Goal: Transaction & Acquisition: Purchase product/service

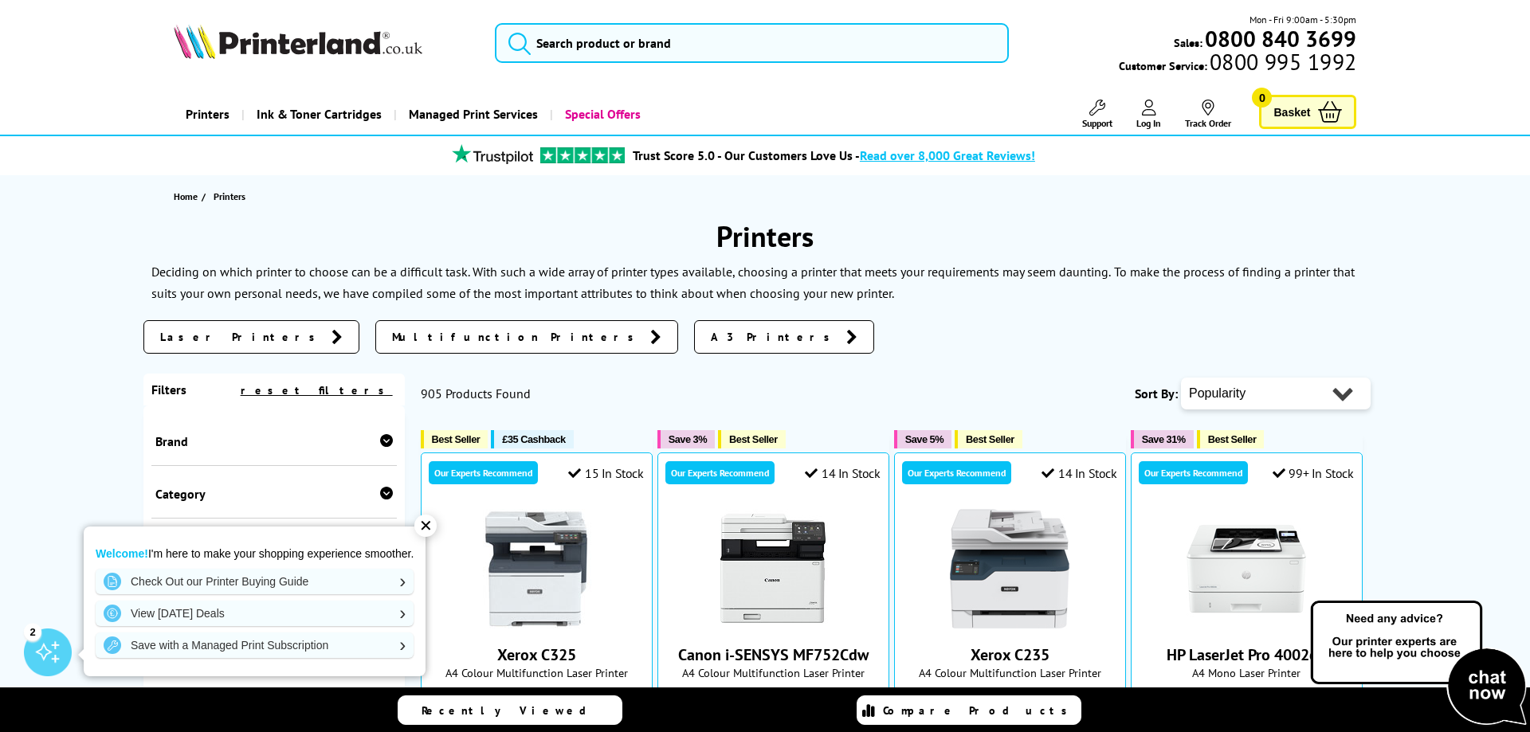
click at [711, 339] on span "A3 Printers" at bounding box center [775, 337] width 128 height 16
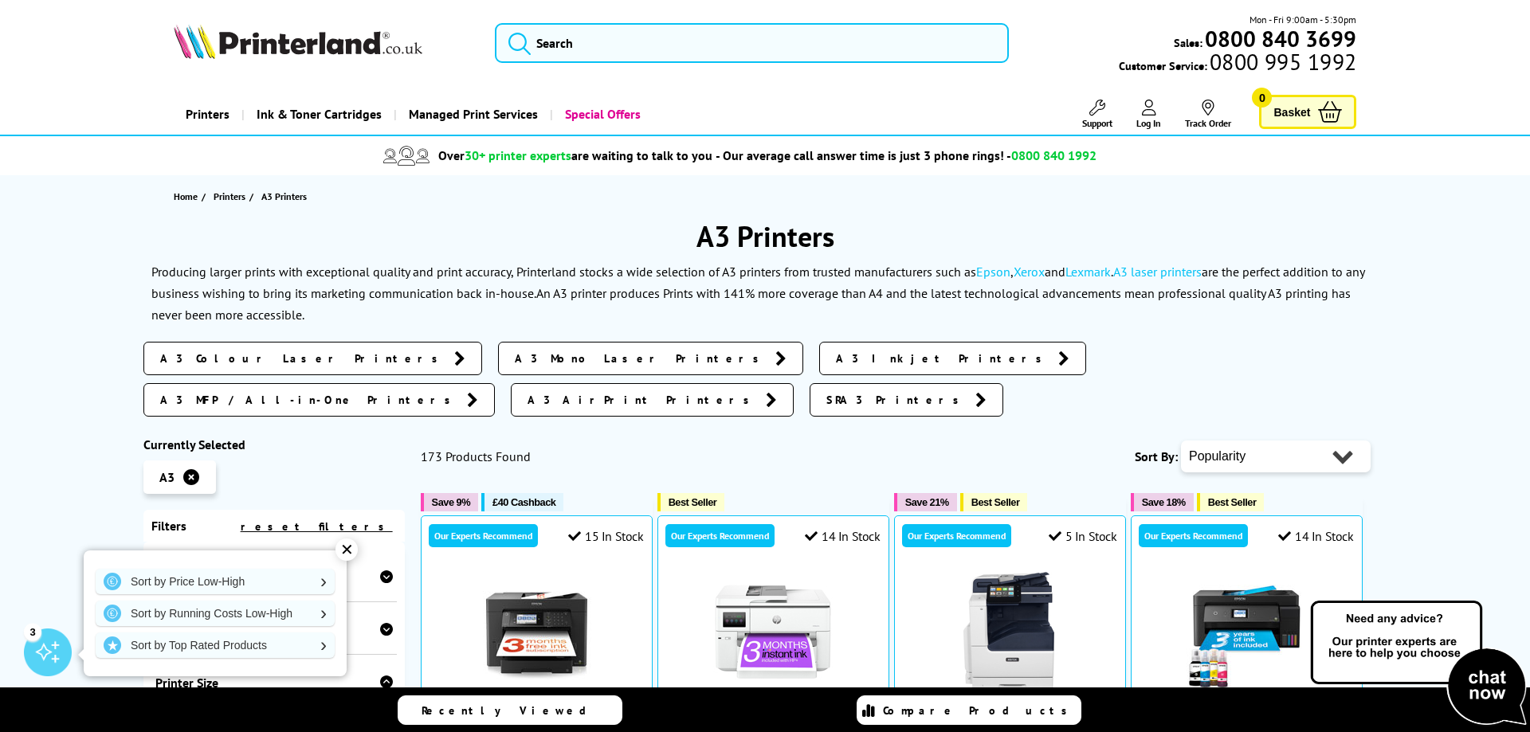
click at [191, 354] on span "A3 Colour Laser Printers" at bounding box center [303, 359] width 286 height 16
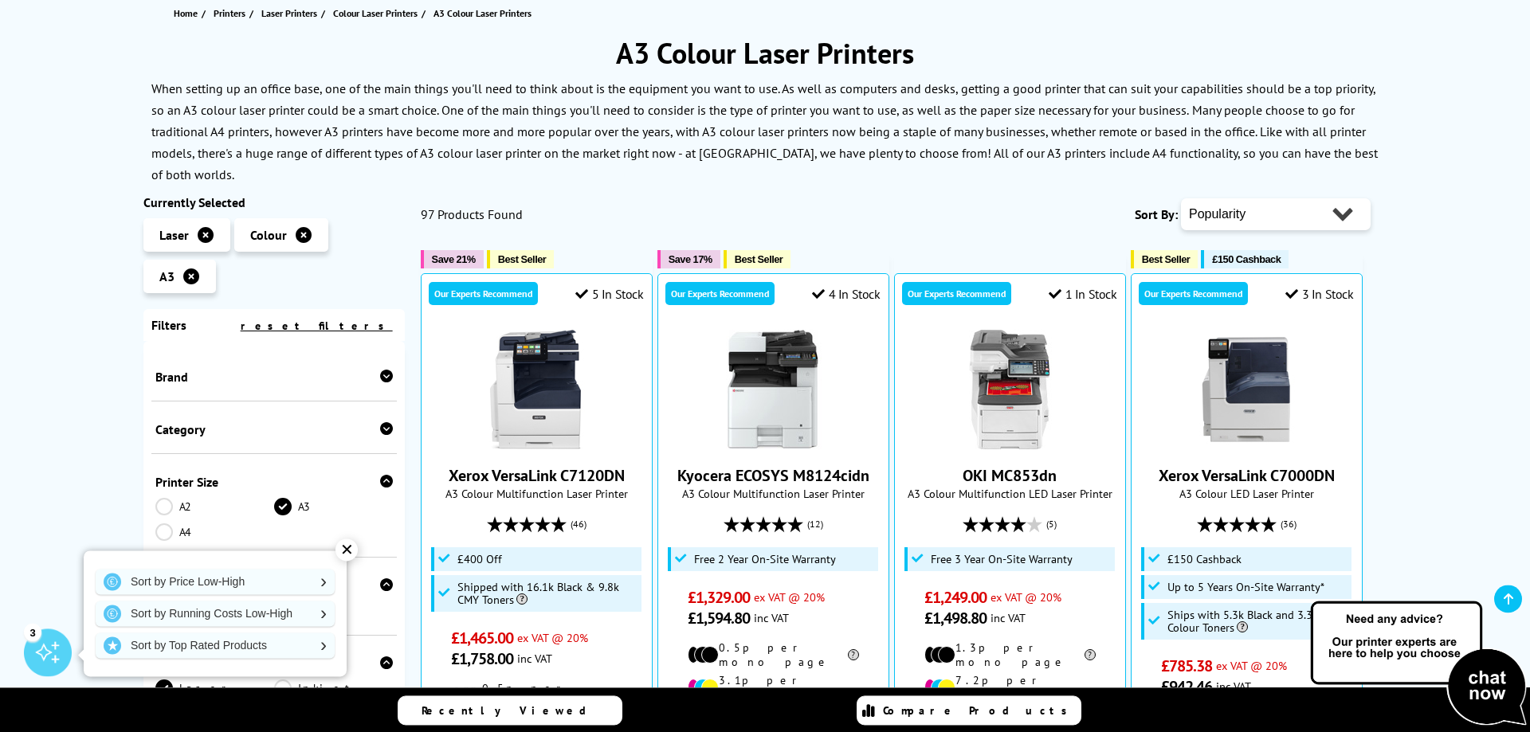
scroll to position [524, 0]
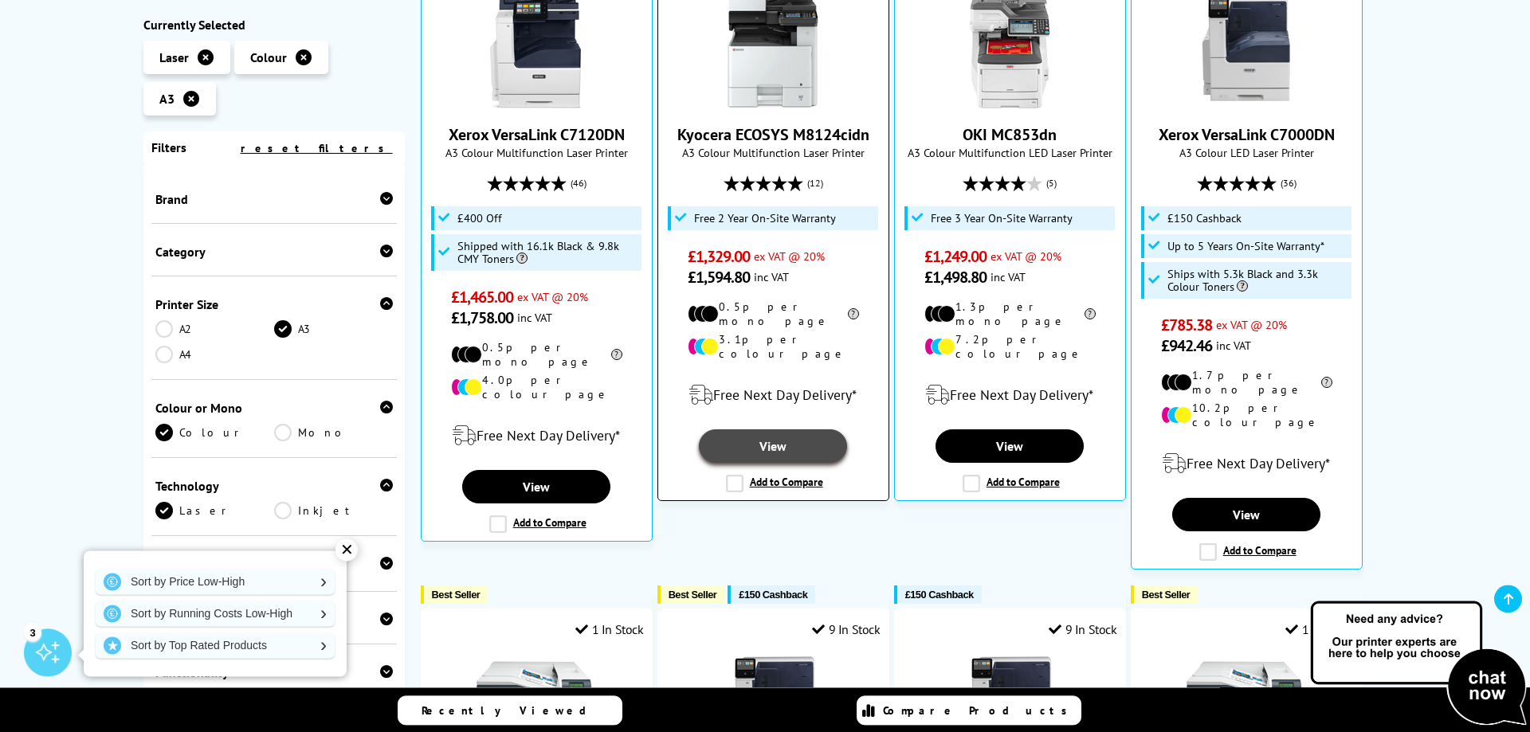
click at [769, 430] on link "View" at bounding box center [773, 446] width 148 height 33
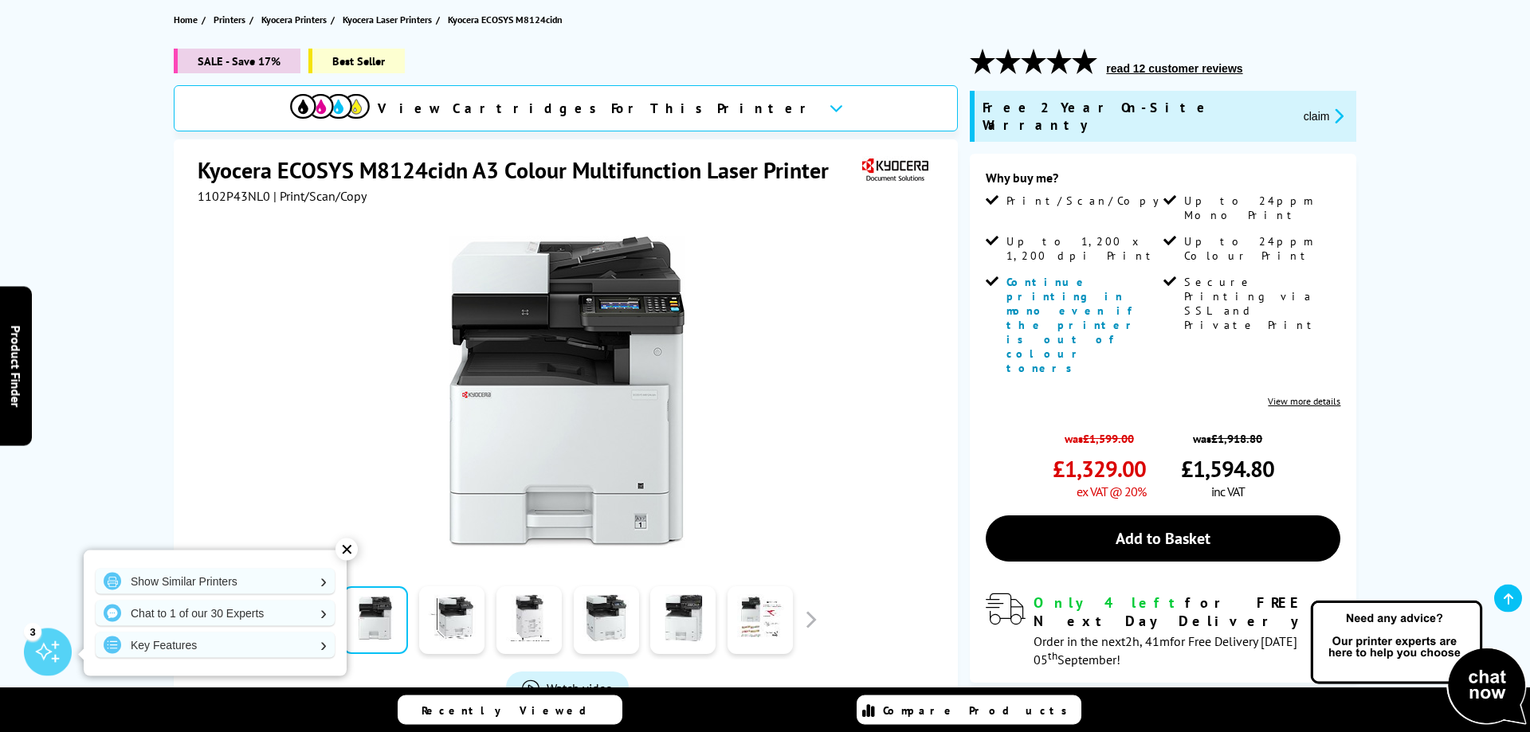
scroll to position [166, 0]
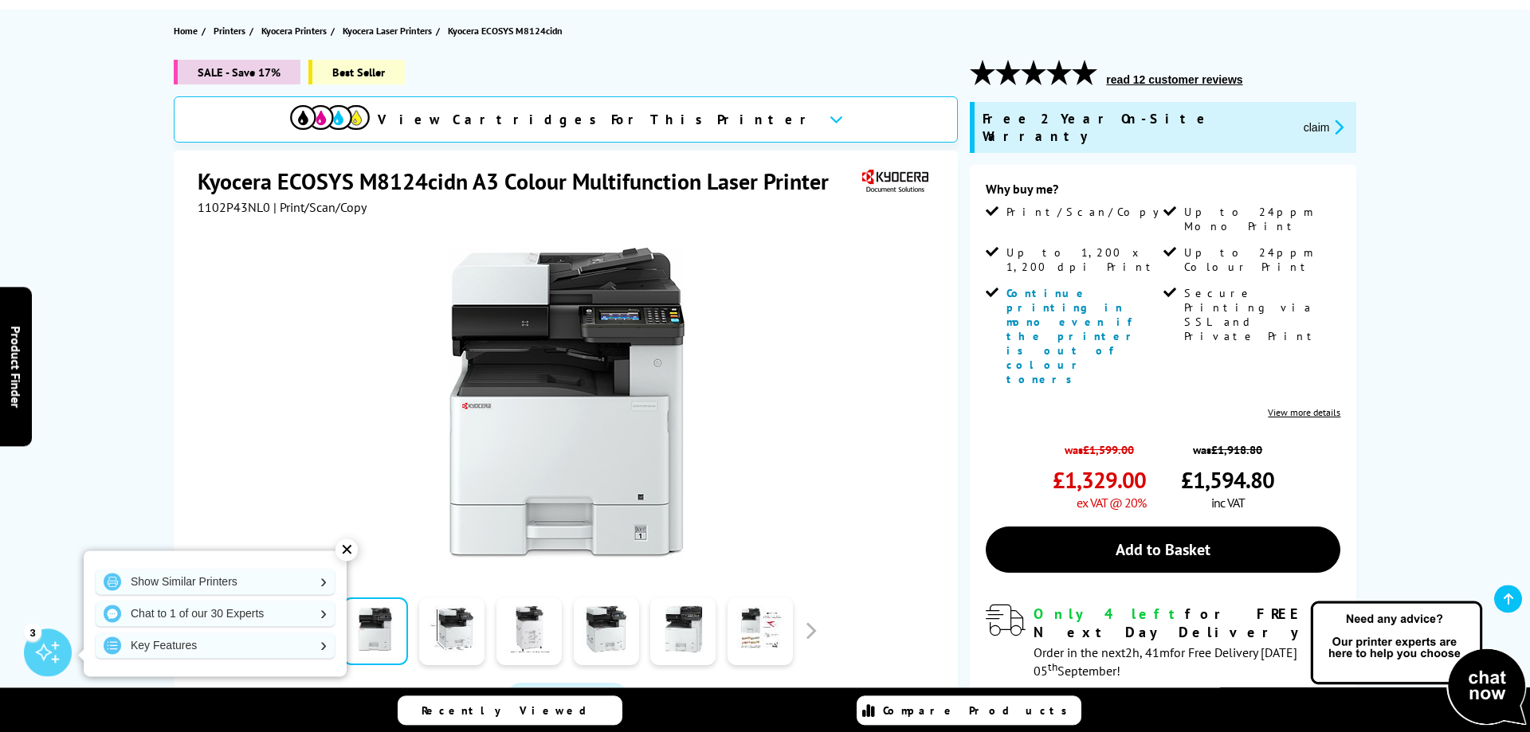
click at [1310, 406] on link "View more details" at bounding box center [1304, 412] width 73 height 12
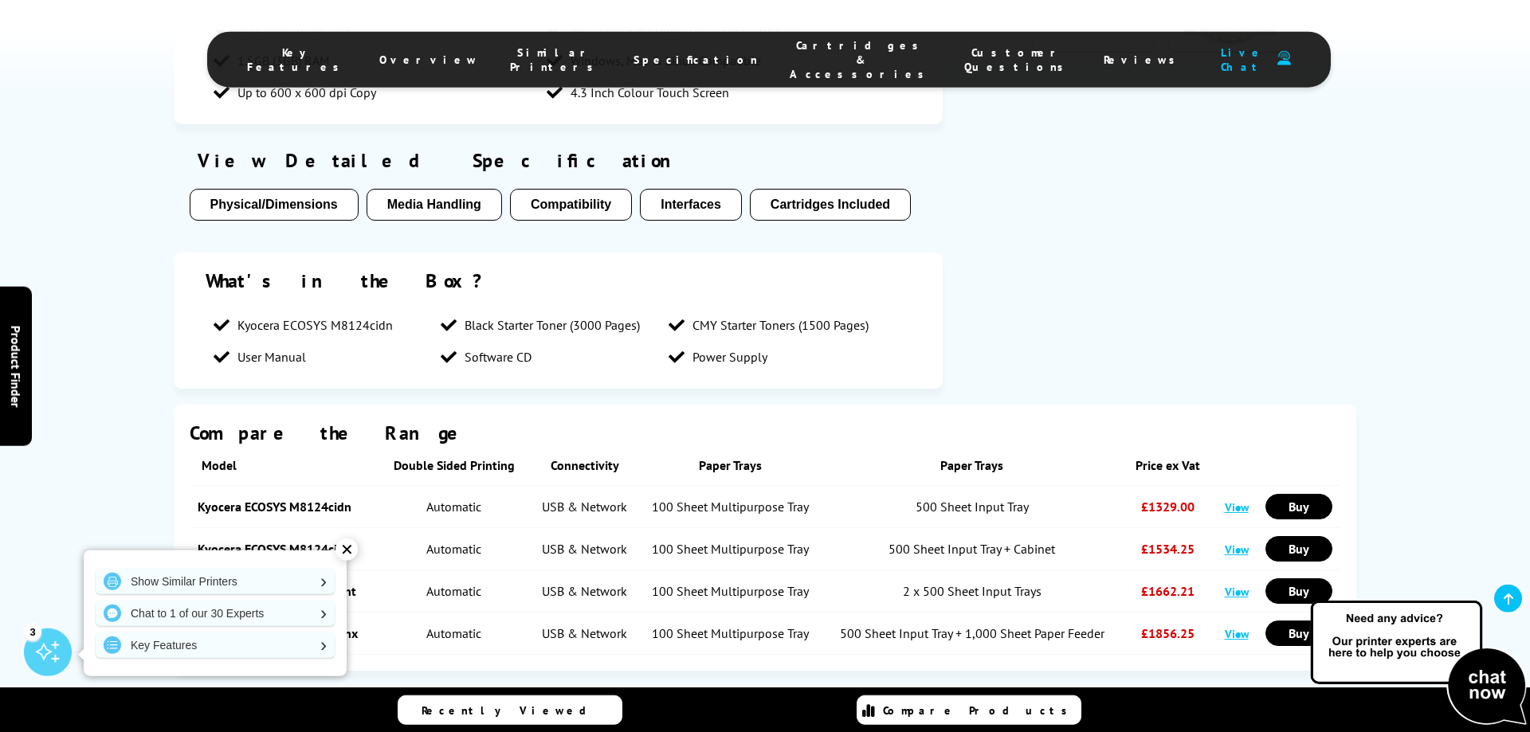
scroll to position [1913, 0]
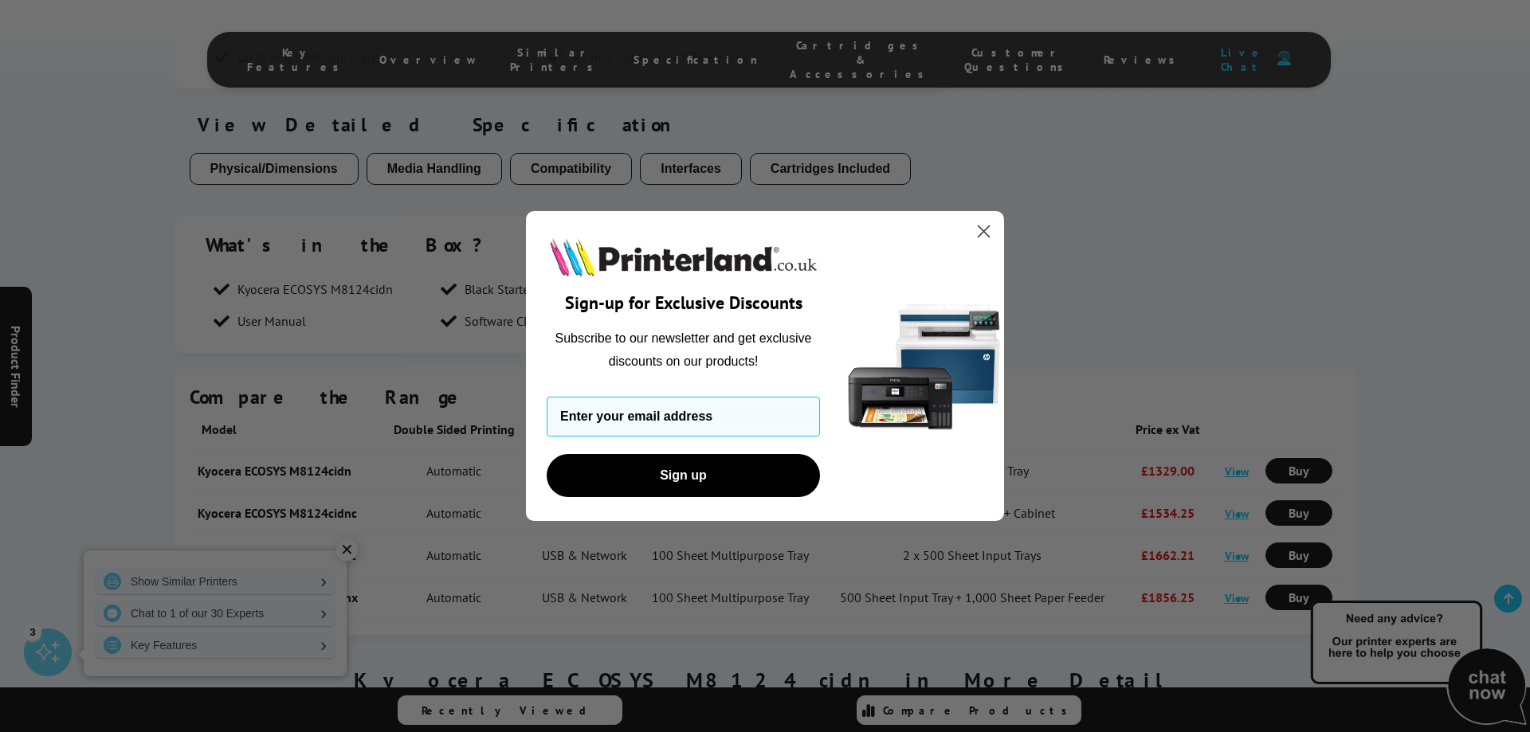
click at [978, 228] on circle "Close dialog" at bounding box center [984, 231] width 26 height 26
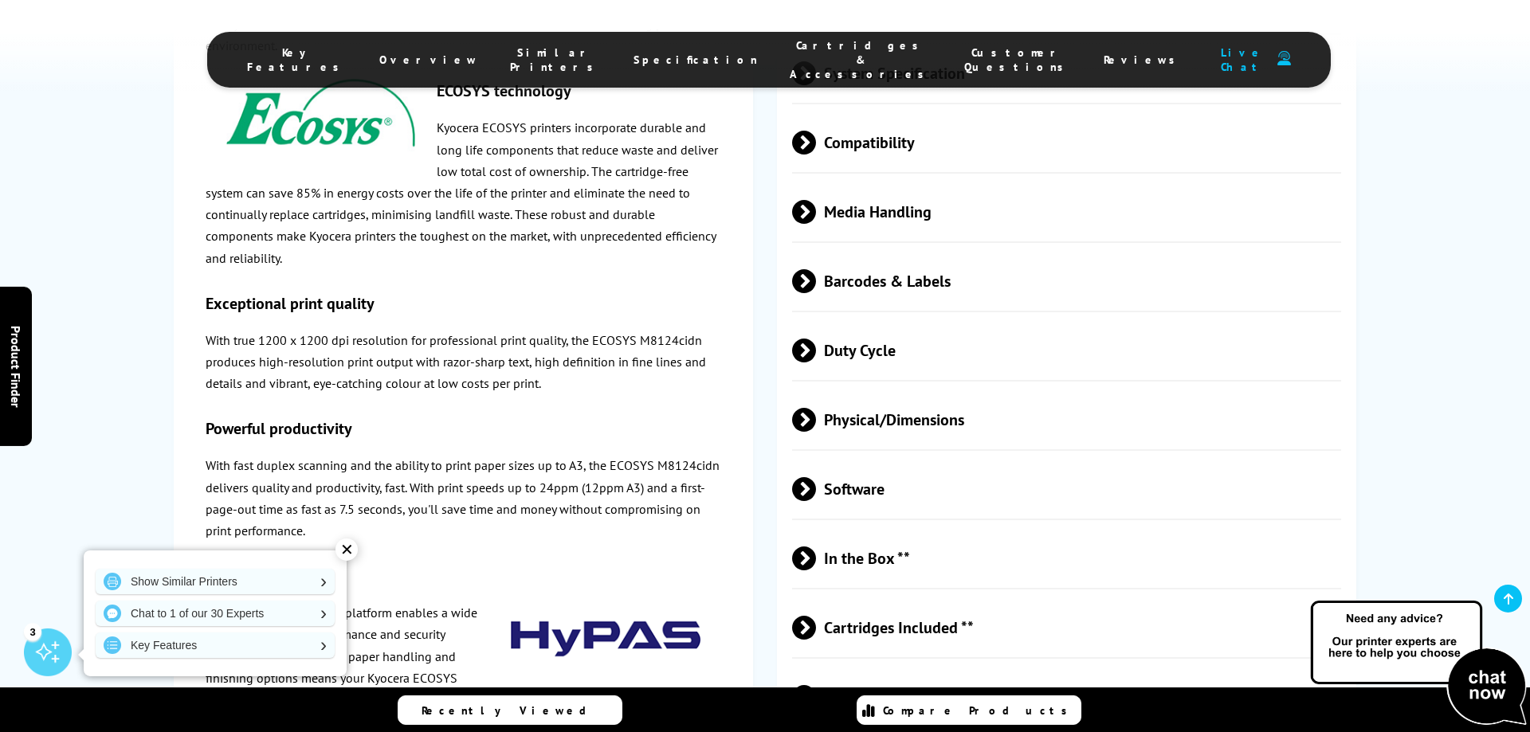
scroll to position [3469, 0]
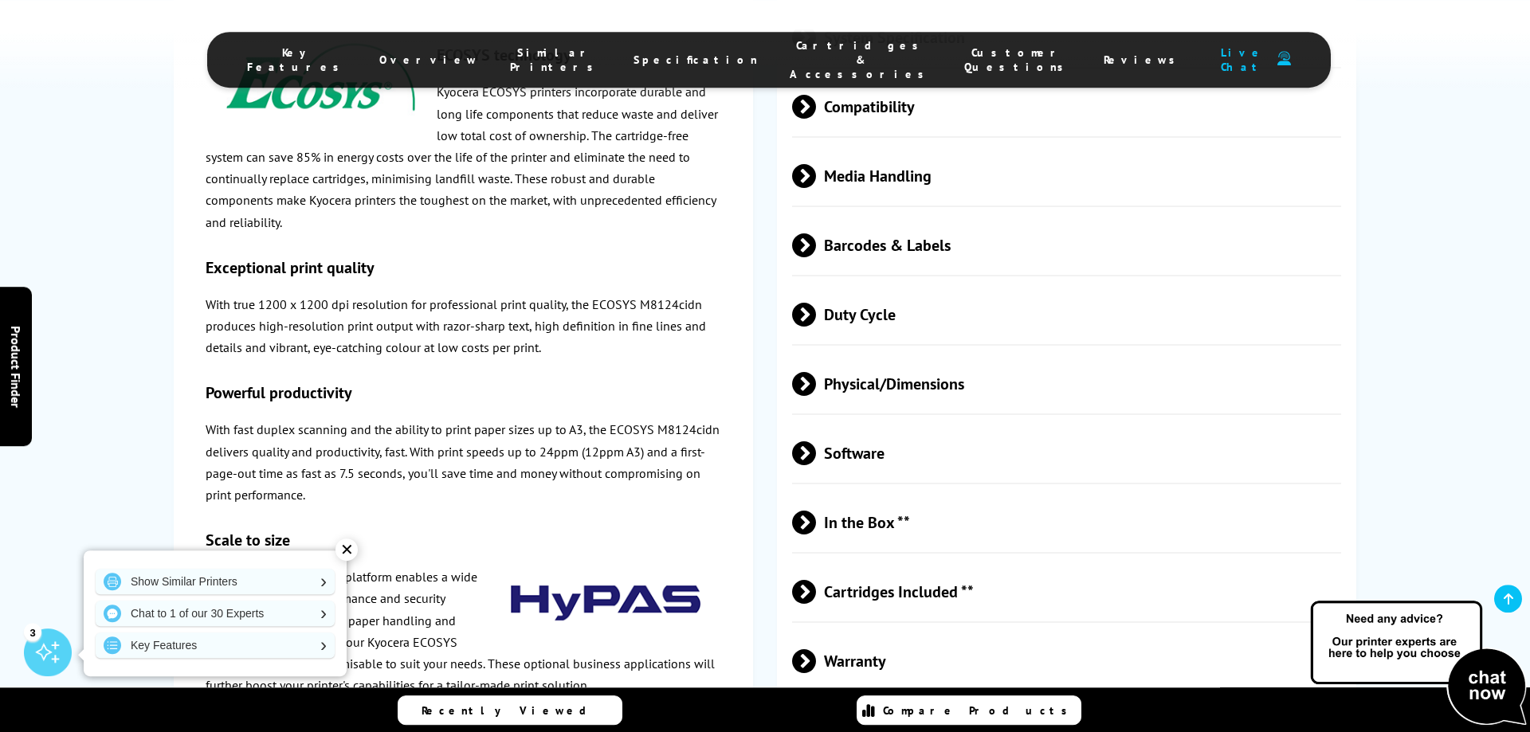
click at [341, 548] on div "✕" at bounding box center [347, 550] width 22 height 22
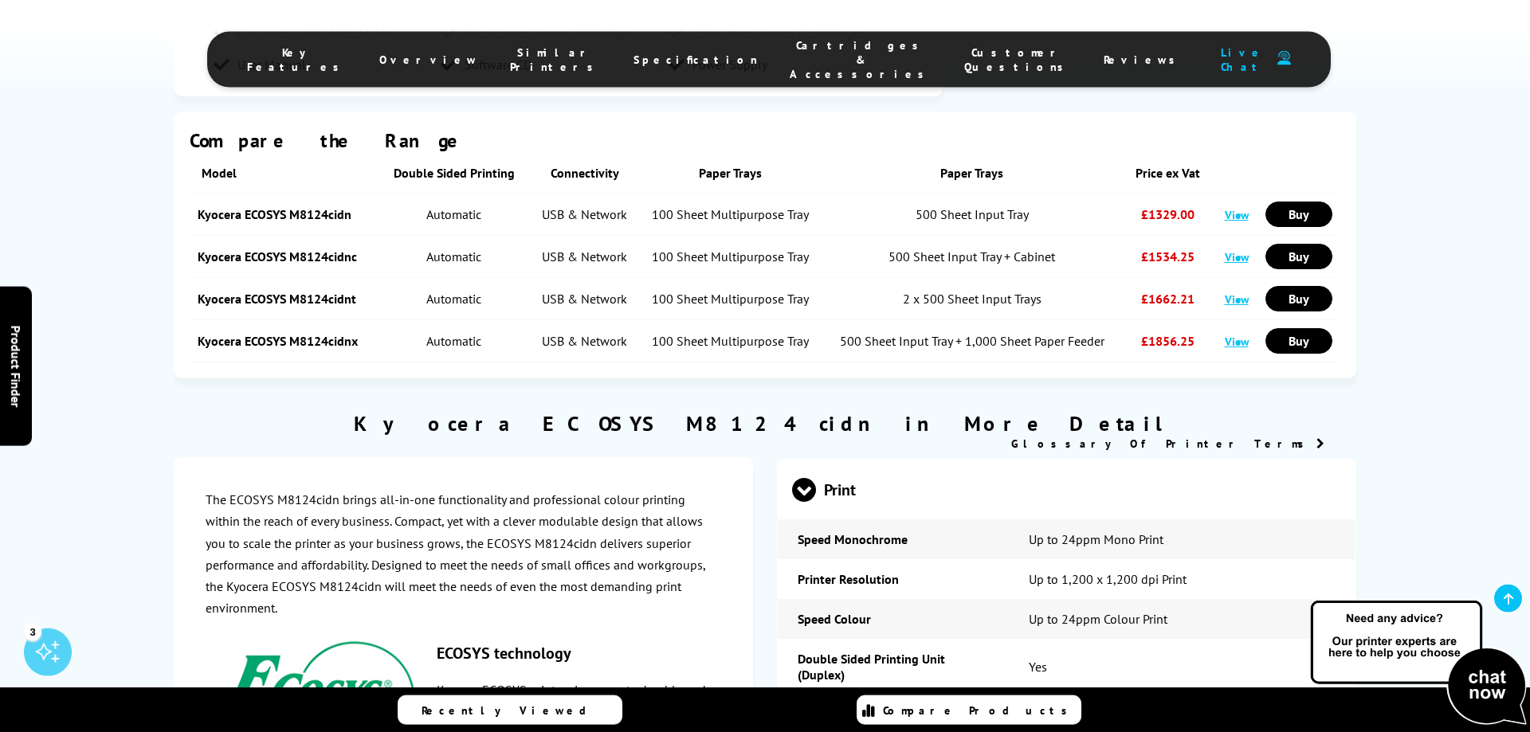
scroll to position [1855, 0]
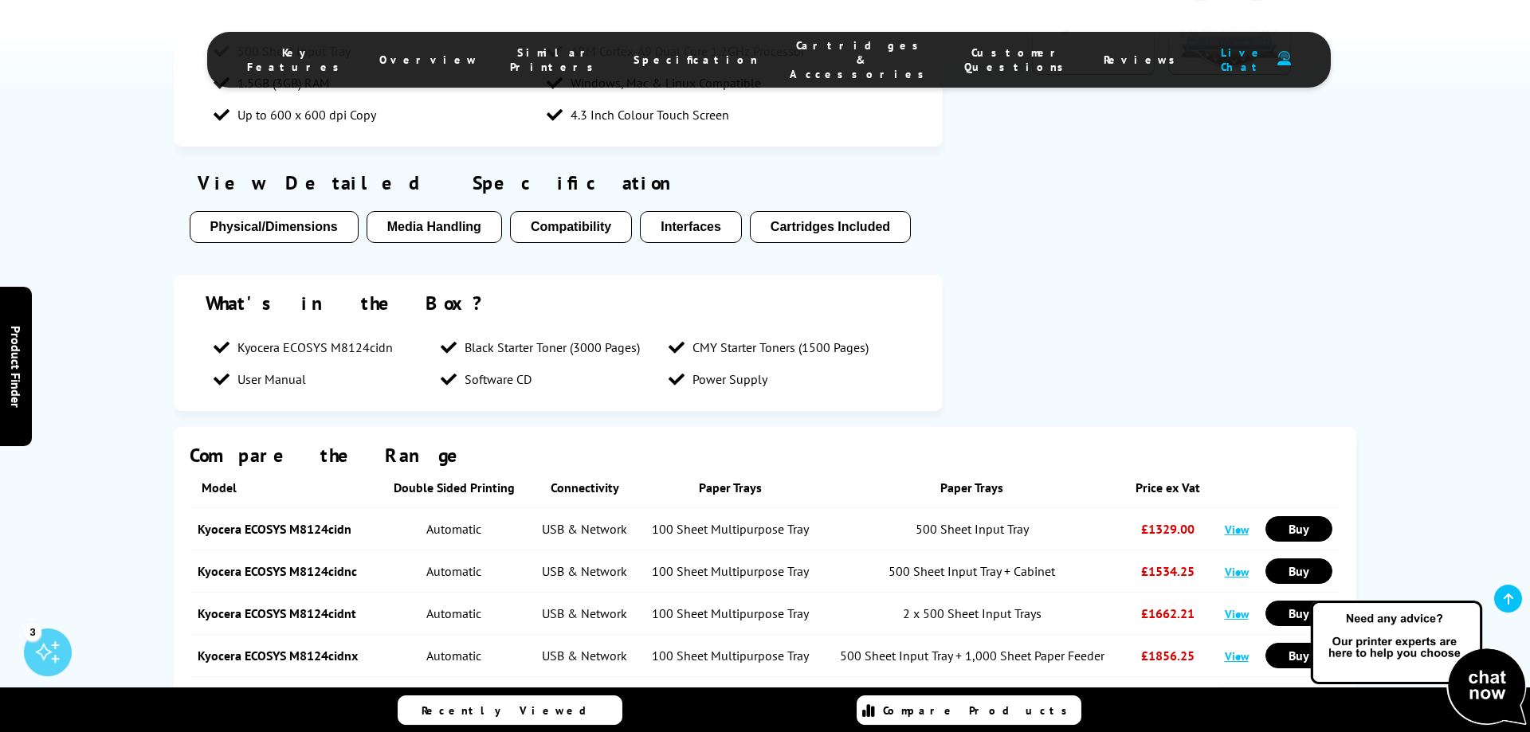
click at [273, 211] on button "Physical/Dimensions" at bounding box center [274, 227] width 169 height 32
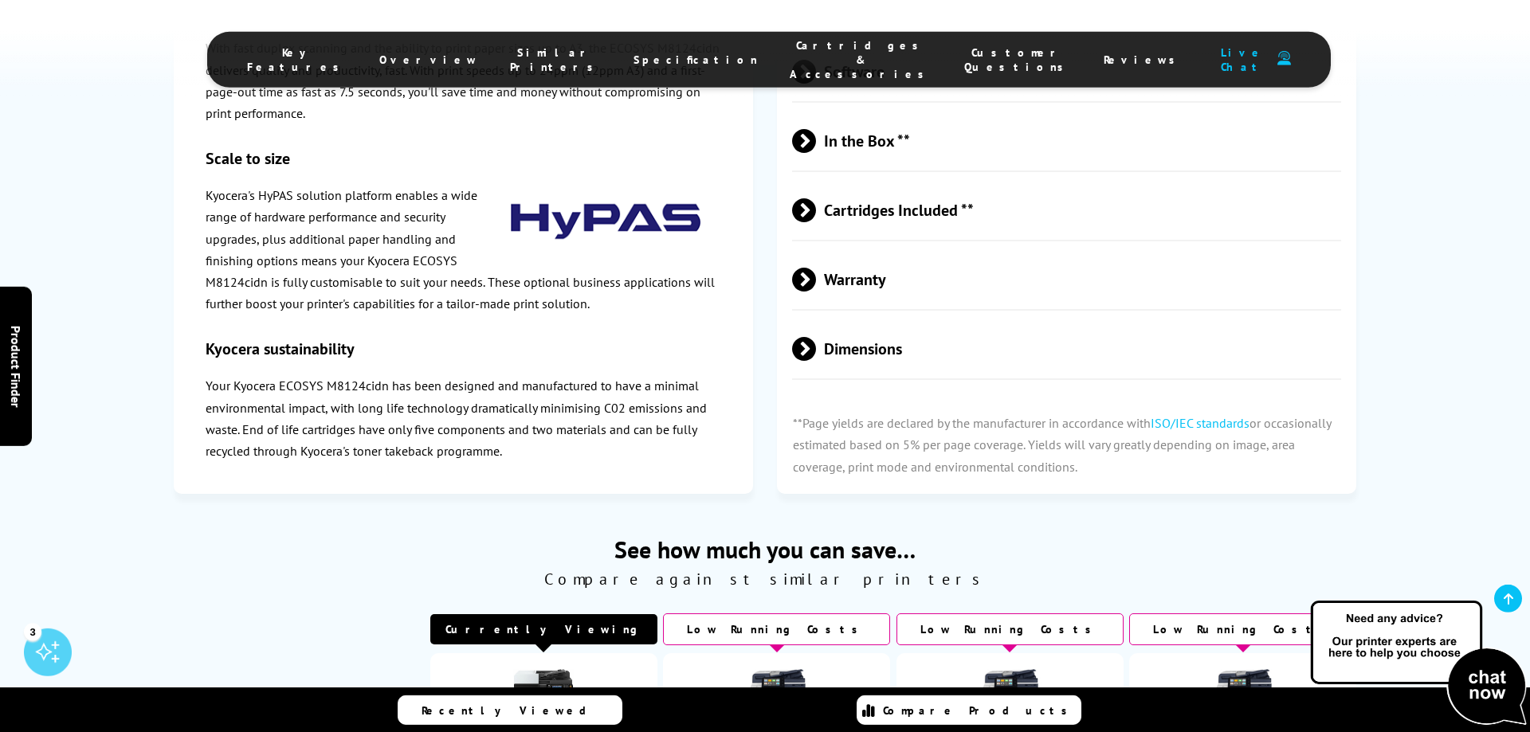
scroll to position [4113, 0]
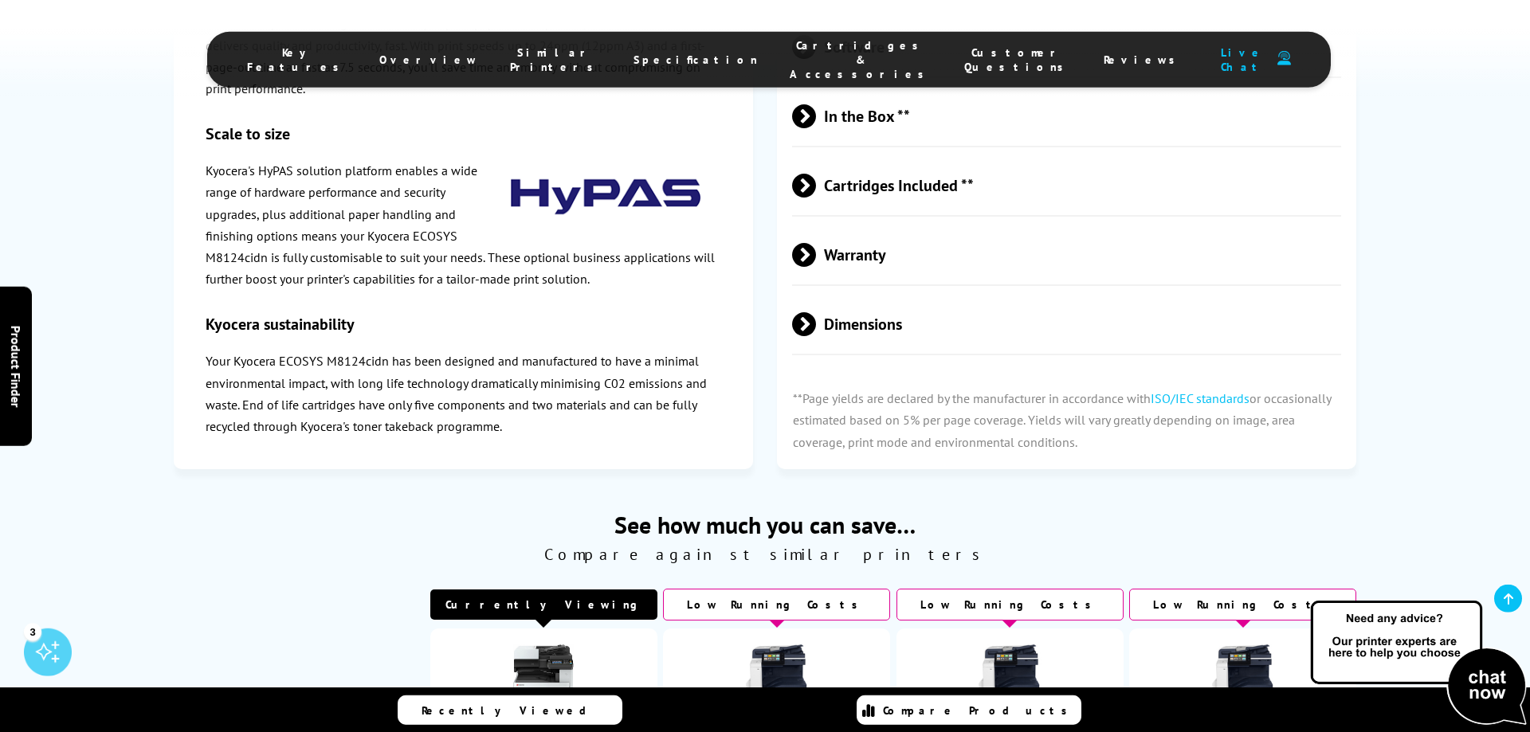
click at [816, 336] on span at bounding box center [816, 324] width 0 height 24
